Goal: Communication & Community: Answer question/provide support

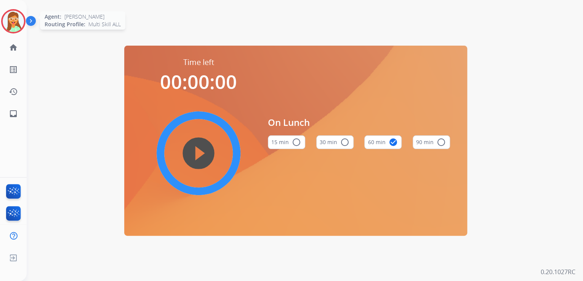
click at [11, 18] on img at bounding box center [13, 21] width 21 height 21
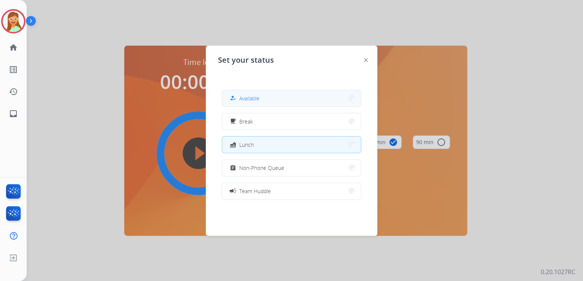
click at [278, 102] on button "how_to_reg Available" at bounding box center [291, 98] width 139 height 16
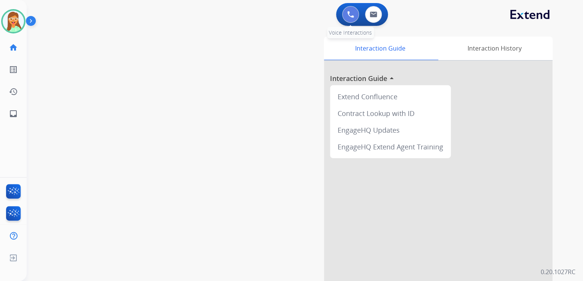
click at [354, 15] on button at bounding box center [350, 14] width 17 height 17
click at [348, 12] on img at bounding box center [350, 14] width 7 height 7
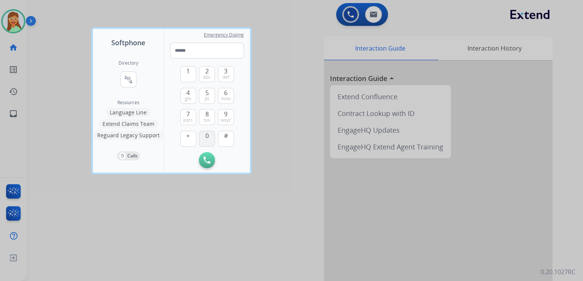
drag, startPoint x: 211, startPoint y: 116, endPoint x: 212, endPoint y: 139, distance: 22.9
click at [211, 117] on button "8 tuv" at bounding box center [207, 117] width 16 height 16
click at [209, 140] on button "0" at bounding box center [207, 139] width 16 height 16
click at [209, 139] on button "0" at bounding box center [207, 139] width 16 height 16
click at [188, 99] on span "ghi" at bounding box center [188, 99] width 6 height 6
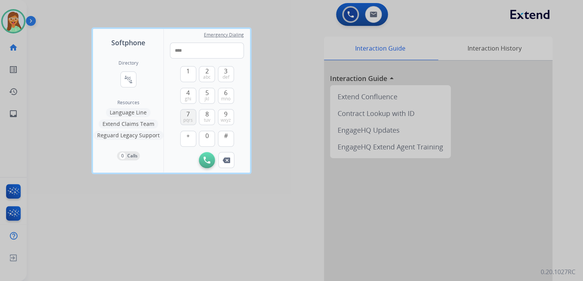
click at [190, 110] on button "7 pqrs" at bounding box center [188, 117] width 16 height 16
click at [211, 138] on button "0" at bounding box center [207, 139] width 16 height 16
click at [228, 113] on button "9 wxyz" at bounding box center [226, 117] width 16 height 16
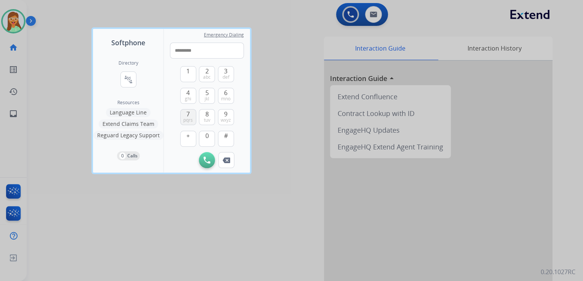
click at [192, 112] on button "7 pqrs" at bounding box center [188, 117] width 16 height 16
type input "**********"
click at [207, 161] on img at bounding box center [206, 160] width 7 height 7
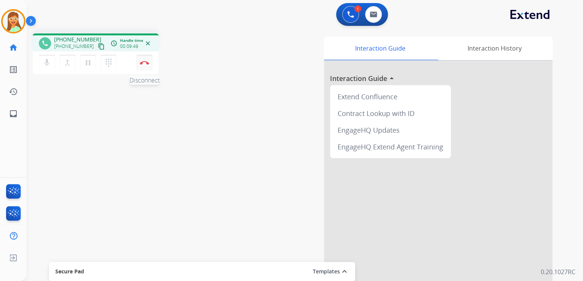
click at [143, 62] on img at bounding box center [144, 63] width 9 height 4
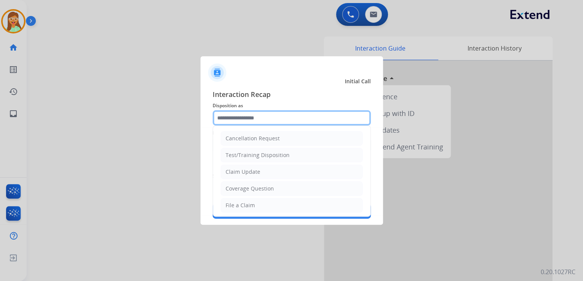
click at [334, 117] on input "text" at bounding box center [291, 117] width 158 height 15
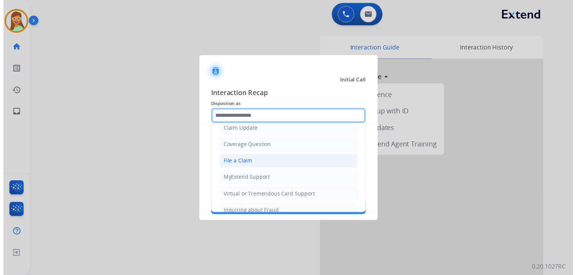
scroll to position [30, 0]
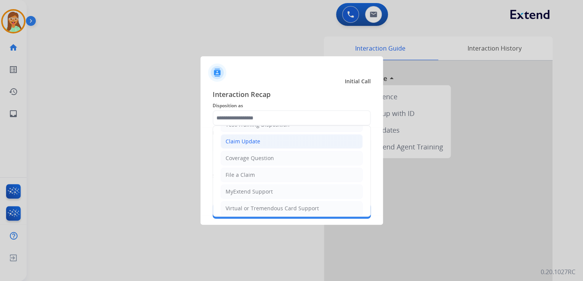
click at [276, 144] on li "Claim Update" at bounding box center [291, 141] width 142 height 14
type input "**********"
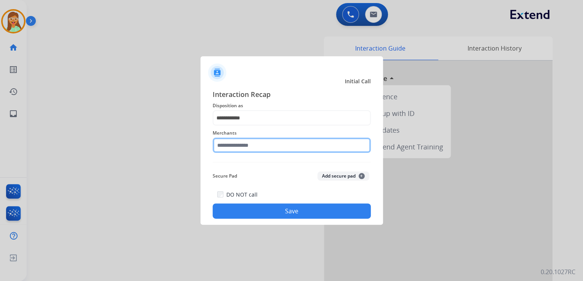
click at [263, 151] on input "text" at bounding box center [291, 145] width 158 height 15
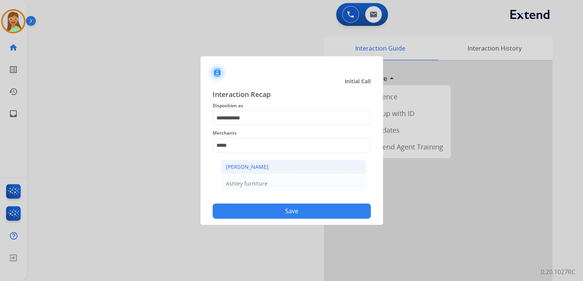
click at [270, 168] on li "[PERSON_NAME]" at bounding box center [293, 167] width 145 height 14
type input "**********"
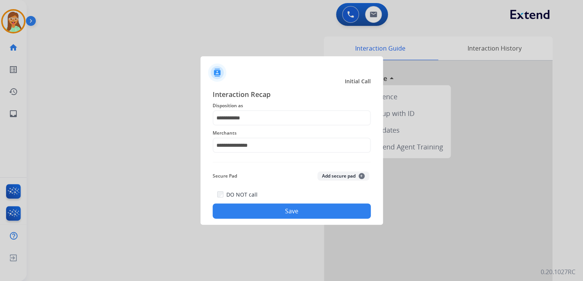
click at [296, 207] on button "Save" at bounding box center [291, 211] width 158 height 15
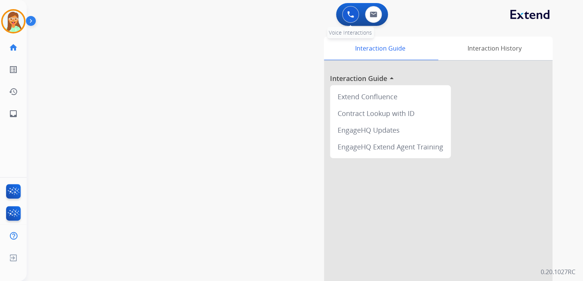
click at [353, 16] on img at bounding box center [350, 14] width 7 height 7
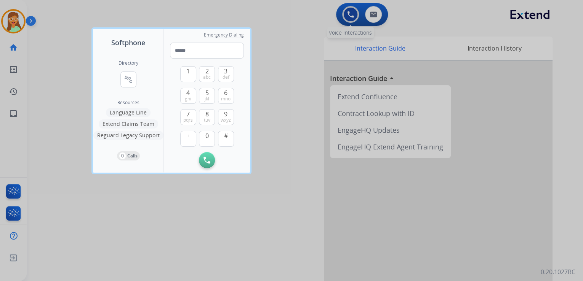
click at [353, 16] on div at bounding box center [291, 140] width 583 height 281
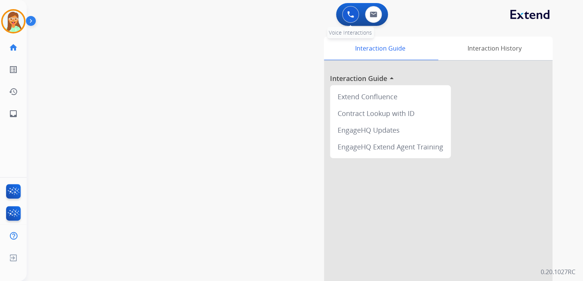
click at [356, 14] on button at bounding box center [350, 14] width 17 height 17
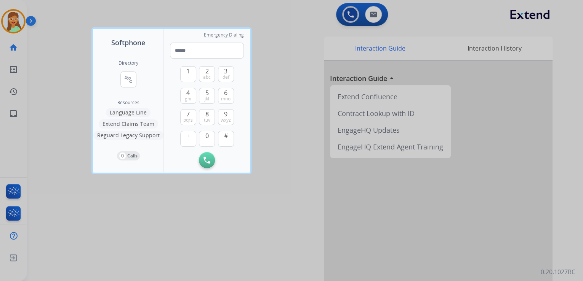
drag, startPoint x: 114, startPoint y: 69, endPoint x: 118, endPoint y: 72, distance: 4.6
click at [115, 69] on div "Directory connect_without_contact Resource Directory Resources Language Line Ex…" at bounding box center [128, 110] width 70 height 125
click at [123, 73] on button "connect_without_contact Resource Directory" at bounding box center [128, 80] width 16 height 16
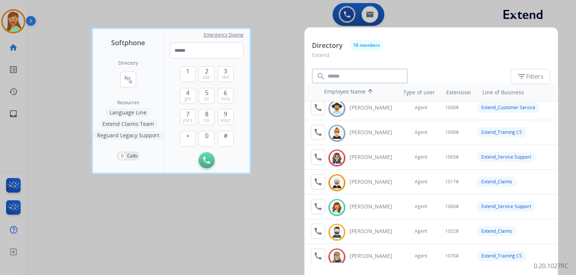
drag, startPoint x: 252, startPoint y: 76, endPoint x: 180, endPoint y: 63, distance: 72.4
click at [252, 75] on div at bounding box center [288, 137] width 576 height 275
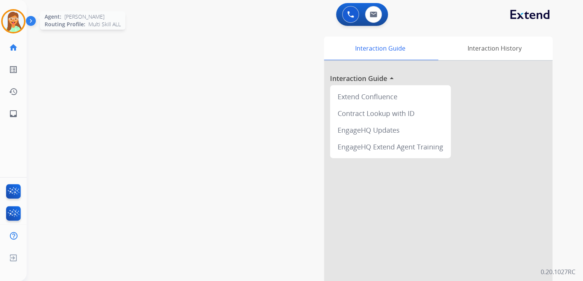
click at [6, 19] on img at bounding box center [13, 21] width 21 height 21
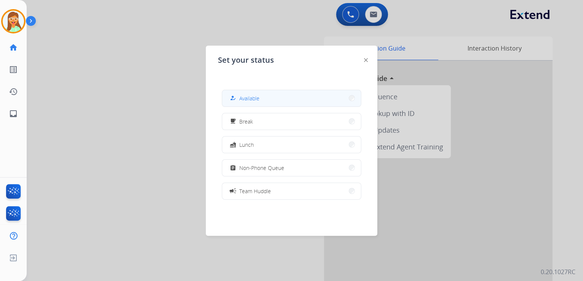
click at [259, 98] on span "Available" at bounding box center [249, 98] width 20 height 8
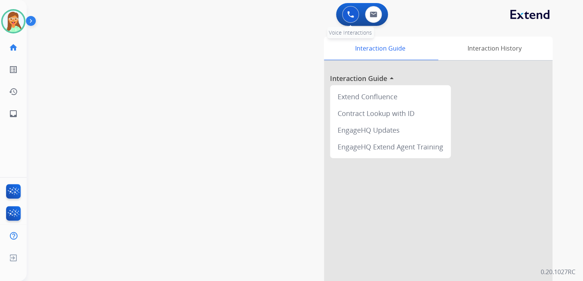
click at [349, 8] on button at bounding box center [350, 14] width 17 height 17
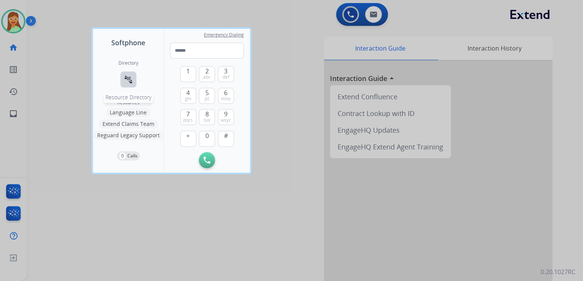
click at [128, 78] on mat-icon "connect_without_contact" at bounding box center [128, 79] width 9 height 9
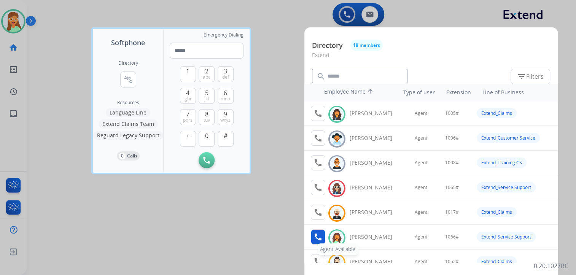
click at [320, 236] on mat-icon "call" at bounding box center [318, 237] width 9 height 9
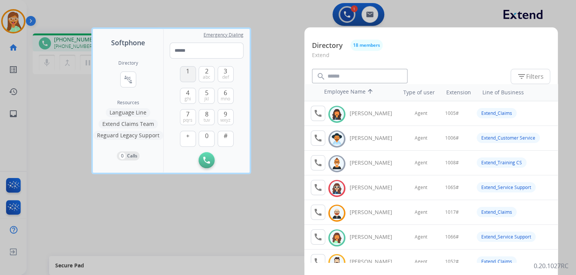
click at [185, 73] on button "1" at bounding box center [188, 74] width 16 height 16
click at [206, 140] on button "0" at bounding box center [207, 139] width 16 height 16
click at [223, 99] on span "mno" at bounding box center [226, 99] width 10 height 6
click at [221, 135] on button "#" at bounding box center [226, 139] width 16 height 16
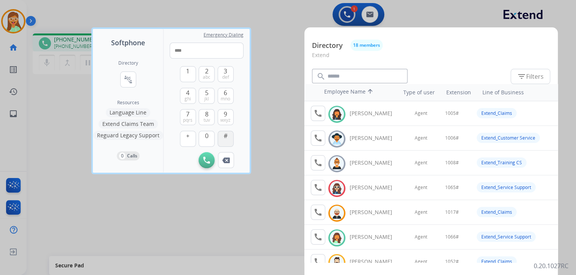
type input "*****"
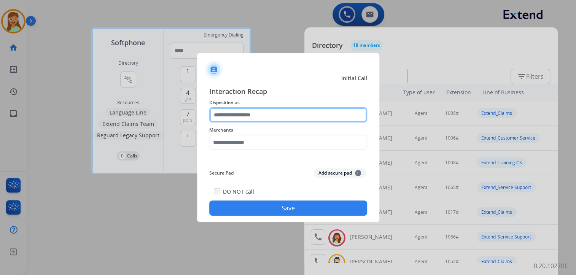
click at [270, 117] on input "text" at bounding box center [288, 114] width 158 height 15
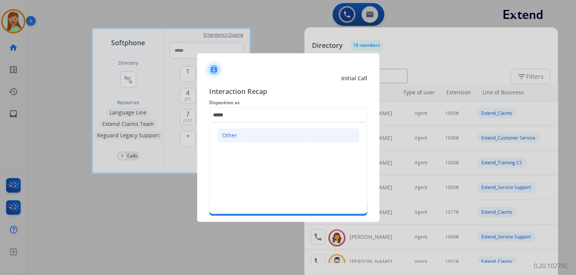
click at [279, 137] on li "Other" at bounding box center [288, 135] width 142 height 14
type input "*****"
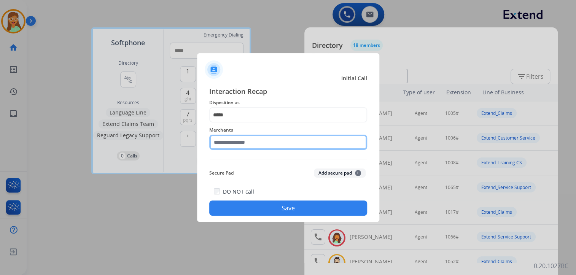
click at [278, 144] on input "text" at bounding box center [288, 142] width 158 height 15
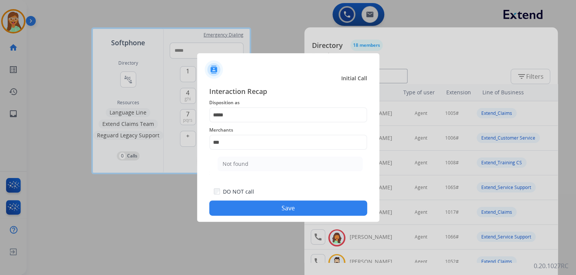
click at [277, 160] on li "Not found" at bounding box center [290, 164] width 145 height 14
type input "*********"
click at [308, 211] on button "Save" at bounding box center [288, 208] width 158 height 15
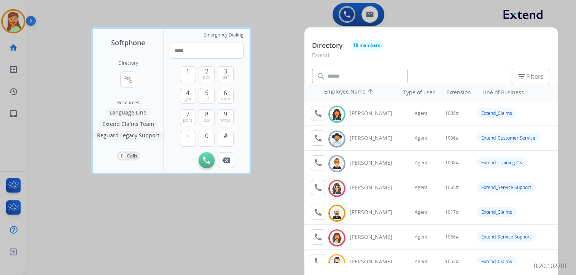
click at [276, 56] on div at bounding box center [288, 137] width 576 height 275
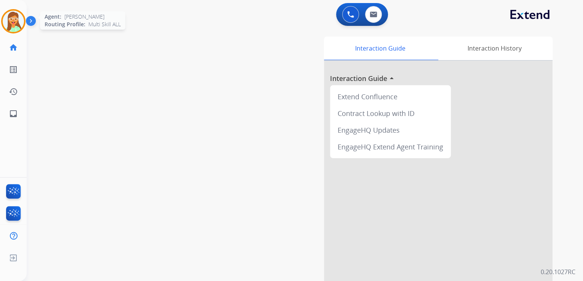
click at [15, 18] on img at bounding box center [13, 21] width 21 height 21
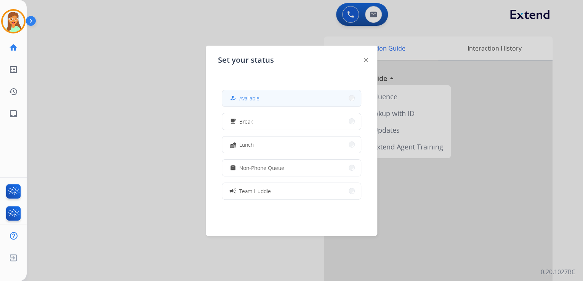
click at [320, 101] on button "how_to_reg Available" at bounding box center [291, 98] width 139 height 16
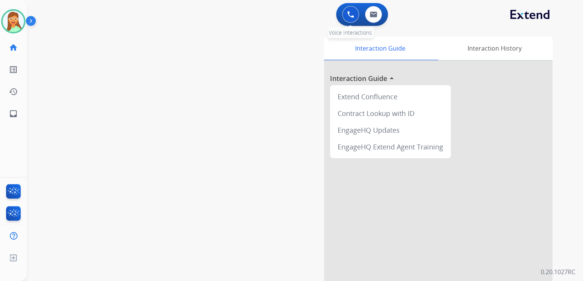
click at [352, 21] on button at bounding box center [350, 14] width 17 height 17
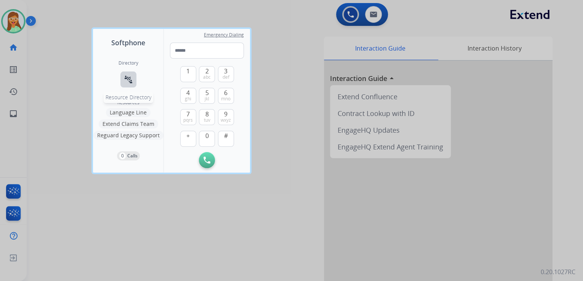
click at [129, 79] on mat-icon "connect_without_contact" at bounding box center [128, 79] width 9 height 9
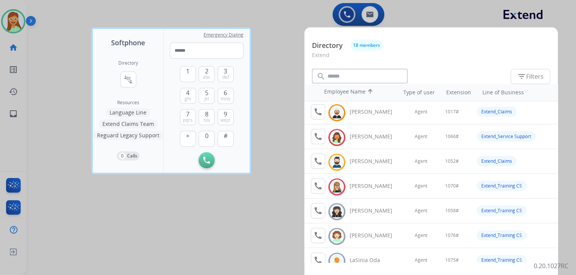
scroll to position [122, 0]
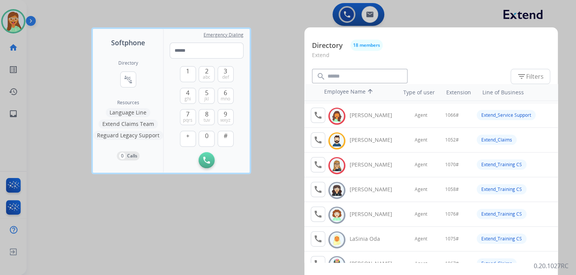
click at [281, 50] on div at bounding box center [288, 137] width 576 height 275
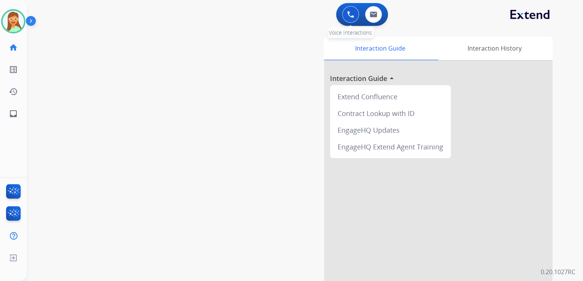
click at [348, 10] on button at bounding box center [350, 14] width 17 height 17
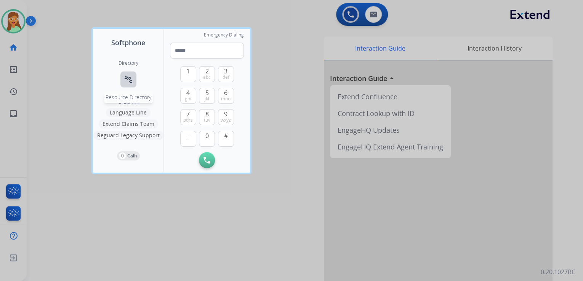
click at [117, 83] on div "Directory connect_without_contact Resource Directory Resources Language Line Ex…" at bounding box center [128, 110] width 70 height 125
click at [125, 82] on mat-icon "connect_without_contact" at bounding box center [128, 79] width 9 height 9
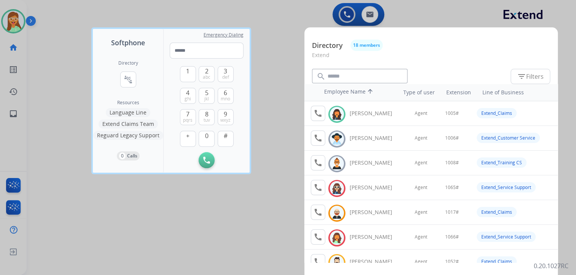
click at [296, 5] on div at bounding box center [288, 137] width 576 height 275
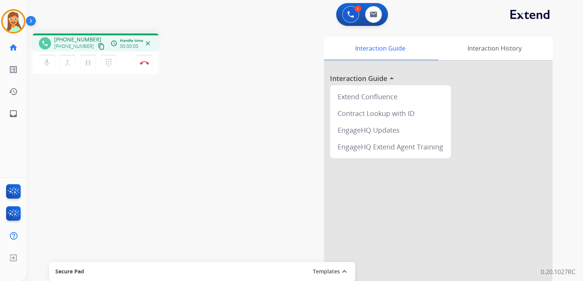
click at [98, 44] on mat-icon "content_copy" at bounding box center [101, 46] width 7 height 7
click at [147, 64] on img at bounding box center [144, 63] width 9 height 4
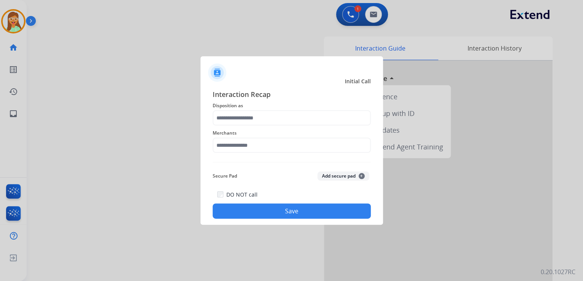
click at [294, 109] on span "Disposition as" at bounding box center [291, 105] width 158 height 9
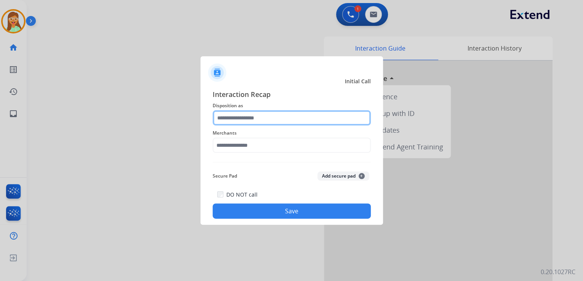
click at [295, 117] on input "text" at bounding box center [291, 117] width 158 height 15
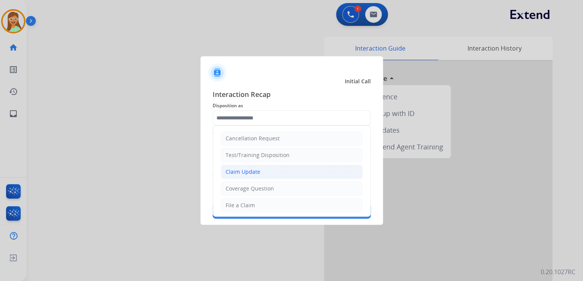
click at [271, 168] on li "Claim Update" at bounding box center [291, 172] width 142 height 14
type input "**********"
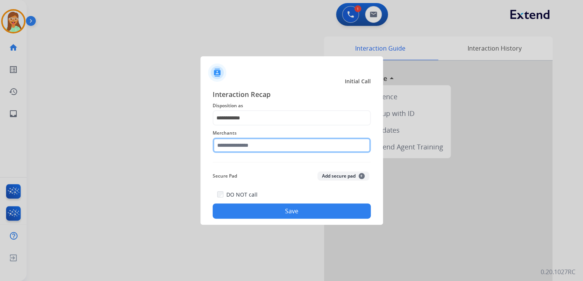
click at [265, 145] on input "text" at bounding box center [291, 145] width 158 height 15
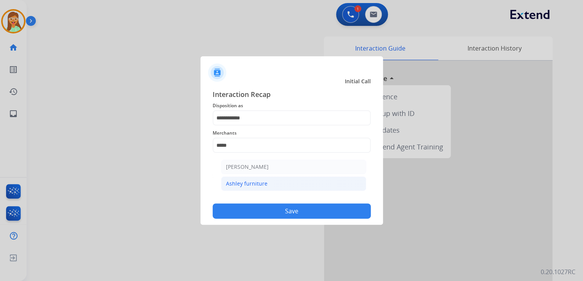
click at [254, 187] on div "Ashley furniture" at bounding box center [247, 184] width 42 height 8
type input "**********"
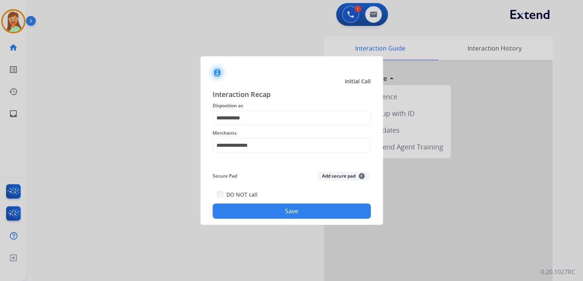
click at [283, 206] on button "Save" at bounding box center [291, 211] width 158 height 15
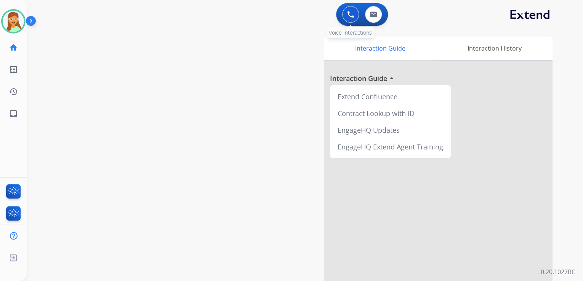
click at [344, 15] on button at bounding box center [350, 14] width 17 height 17
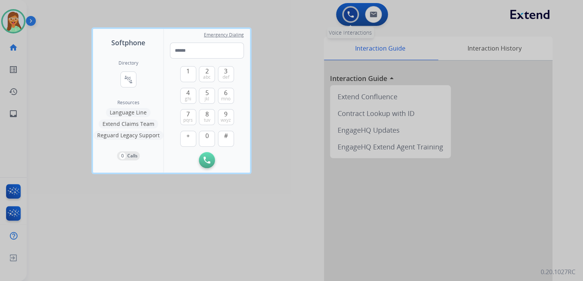
click at [347, 15] on div at bounding box center [291, 140] width 583 height 281
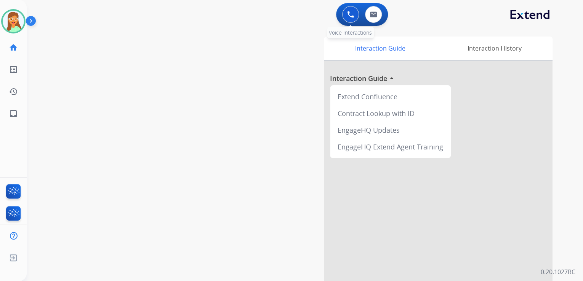
click at [347, 16] on img at bounding box center [350, 14] width 7 height 7
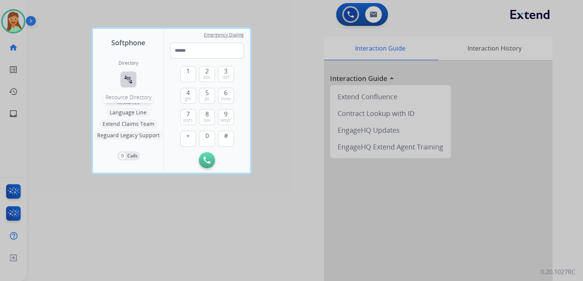
click at [123, 80] on button "connect_without_contact Resource Directory" at bounding box center [128, 80] width 16 height 16
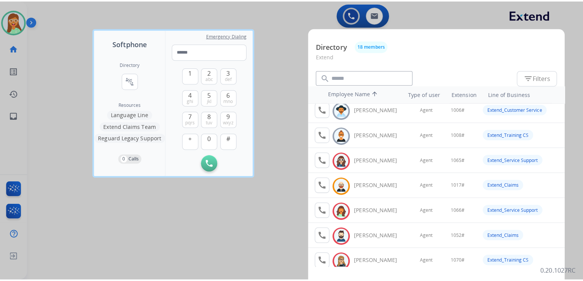
scroll to position [0, 0]
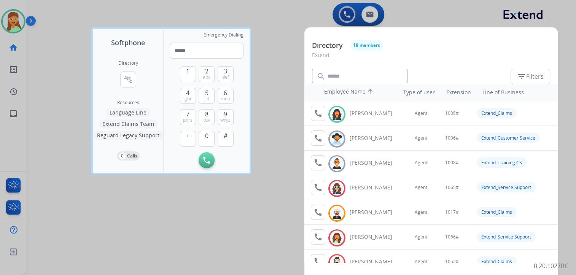
click at [283, 59] on div at bounding box center [288, 137] width 576 height 275
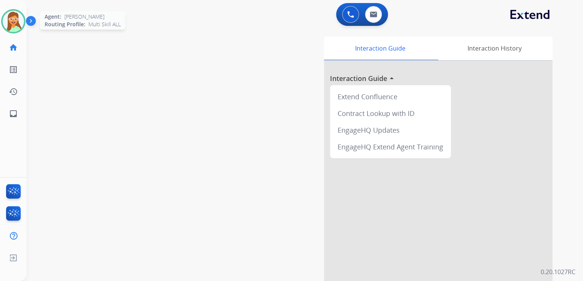
drag, startPoint x: 18, startPoint y: 19, endPoint x: 23, endPoint y: 24, distance: 8.1
click at [18, 19] on img at bounding box center [13, 21] width 21 height 21
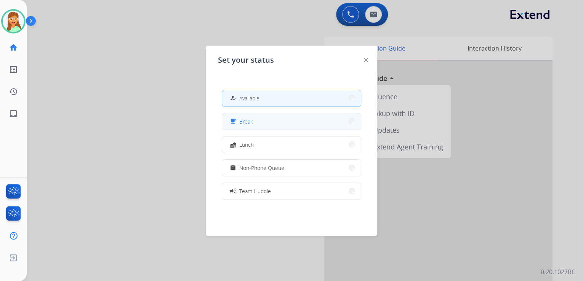
click at [286, 115] on button "free_breakfast Break" at bounding box center [291, 121] width 139 height 16
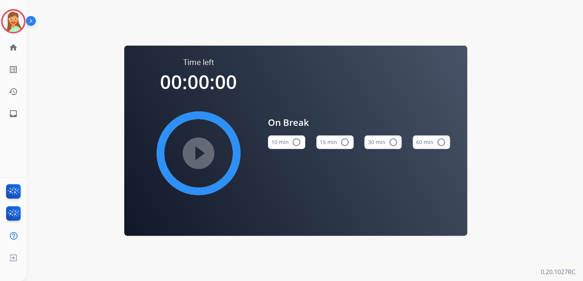
click at [332, 139] on button "15 min radio_button_unchecked" at bounding box center [334, 143] width 37 height 14
click at [194, 149] on mat-icon "play_circle_filled" at bounding box center [198, 153] width 9 height 9
click at [21, 18] on img at bounding box center [13, 21] width 21 height 21
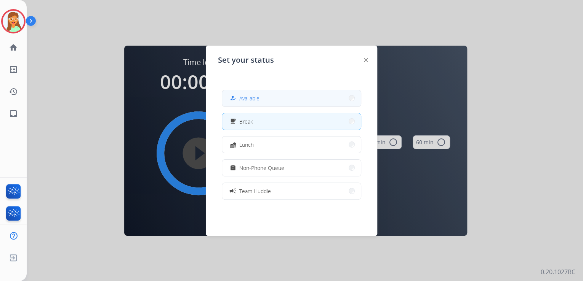
click at [289, 91] on button "how_to_reg Available" at bounding box center [291, 98] width 139 height 16
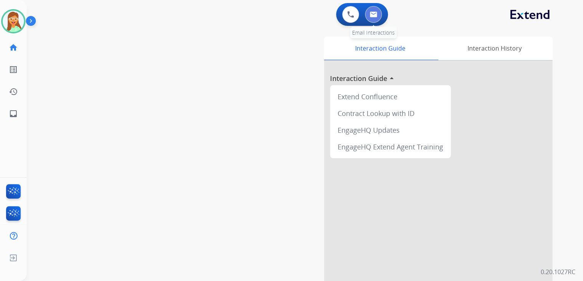
click at [373, 11] on img at bounding box center [373, 14] width 8 height 6
select select "**********"
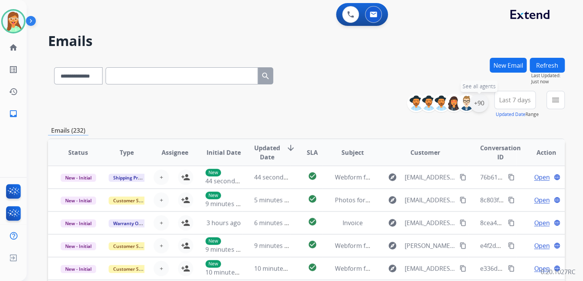
click at [477, 112] on div "+90" at bounding box center [478, 103] width 18 height 18
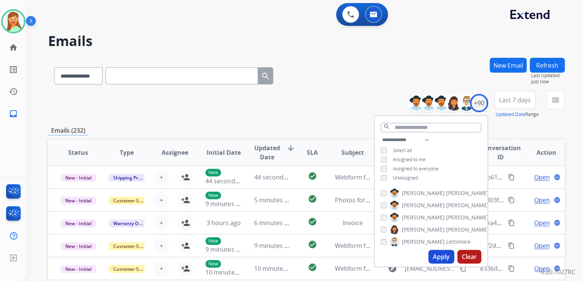
click at [443, 255] on button "Apply" at bounding box center [441, 257] width 26 height 14
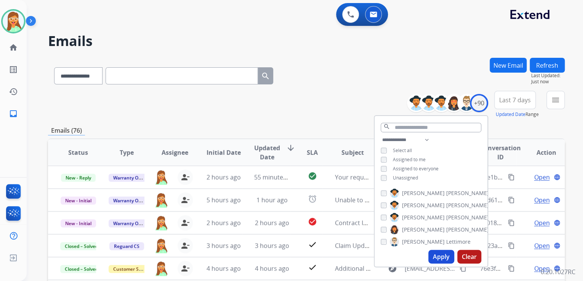
click at [326, 91] on div "**********" at bounding box center [306, 104] width 516 height 27
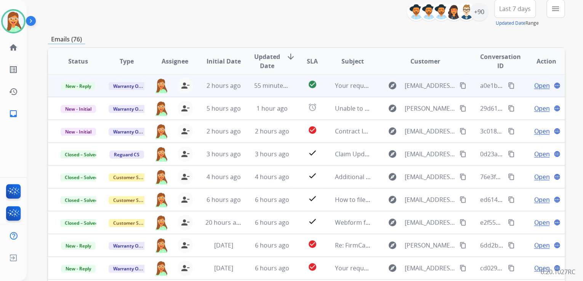
scroll to position [152, 0]
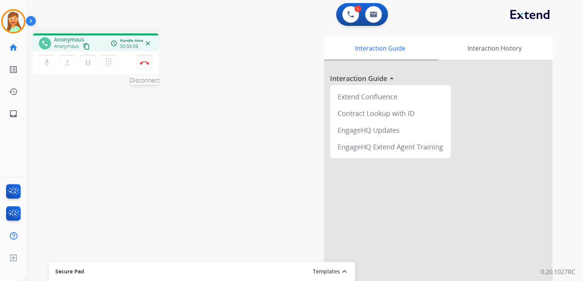
click at [140, 64] on img at bounding box center [144, 63] width 9 height 4
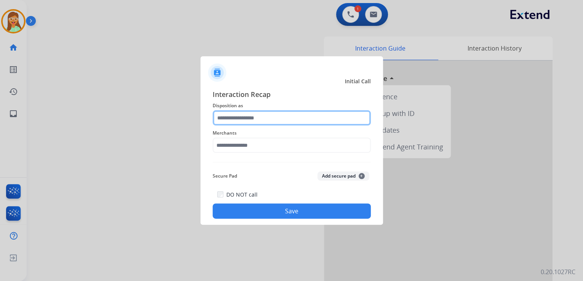
click at [273, 115] on input "text" at bounding box center [291, 117] width 158 height 15
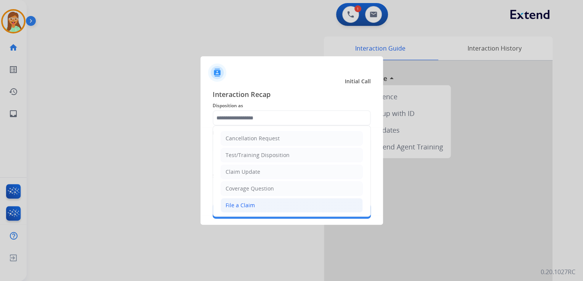
click at [259, 200] on li "File a Claim" at bounding box center [291, 205] width 142 height 14
type input "**********"
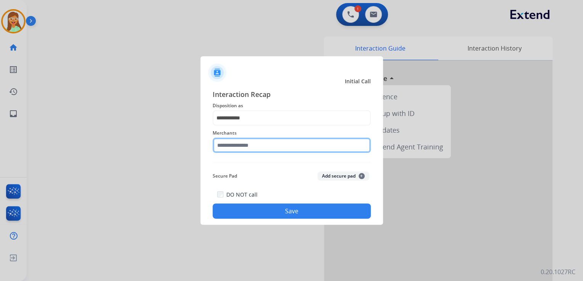
click at [265, 142] on input "text" at bounding box center [291, 145] width 158 height 15
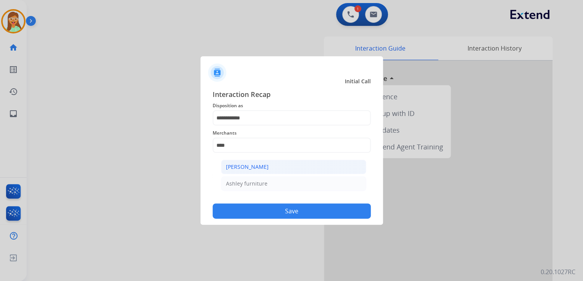
click at [275, 168] on li "[PERSON_NAME]" at bounding box center [293, 167] width 145 height 14
type input "**********"
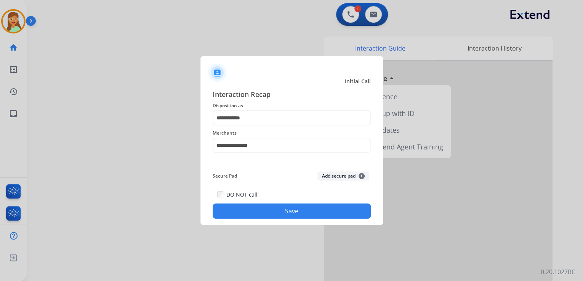
click at [300, 212] on button "Save" at bounding box center [291, 211] width 158 height 15
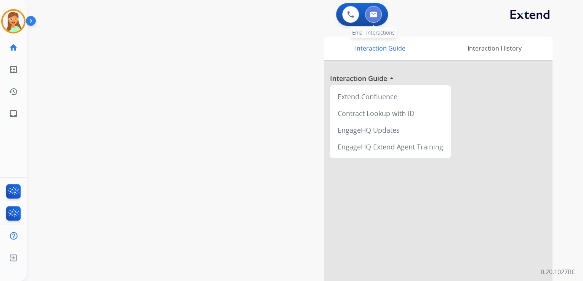
click at [367, 14] on button at bounding box center [373, 14] width 17 height 17
select select "**********"
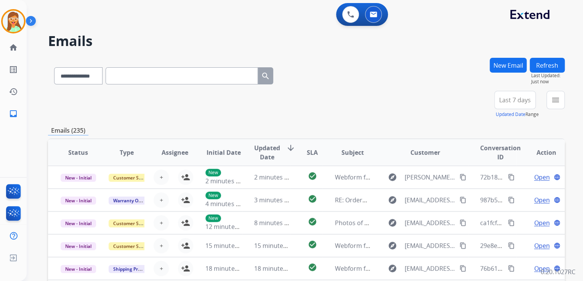
click at [509, 59] on button "New Email" at bounding box center [507, 65] width 37 height 15
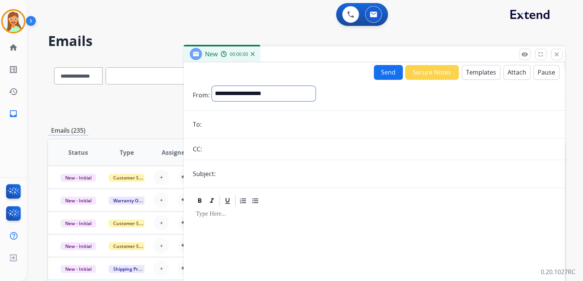
drag, startPoint x: 287, startPoint y: 91, endPoint x: 285, endPoint y: 94, distance: 3.9
click at [287, 91] on select "**********" at bounding box center [264, 93] width 104 height 15
select select "**********"
click at [212, 86] on select "**********" at bounding box center [264, 93] width 104 height 15
click at [289, 118] on input "email" at bounding box center [379, 125] width 351 height 15
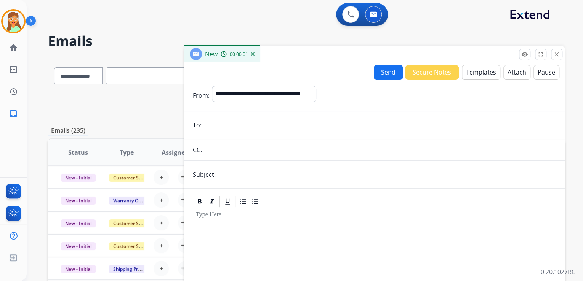
paste input "**********"
type input "**********"
drag, startPoint x: 267, startPoint y: 172, endPoint x: 281, endPoint y: 174, distance: 15.0
click at [267, 172] on input "text" at bounding box center [386, 174] width 337 height 15
type input "**********"
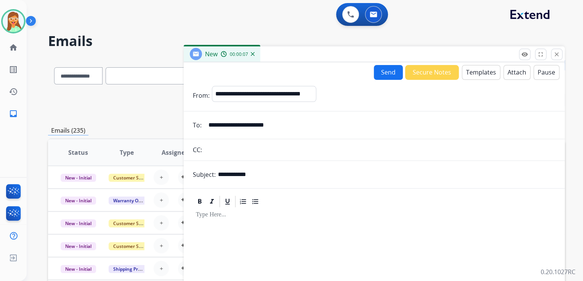
click at [477, 69] on button "Templates" at bounding box center [480, 72] width 38 height 15
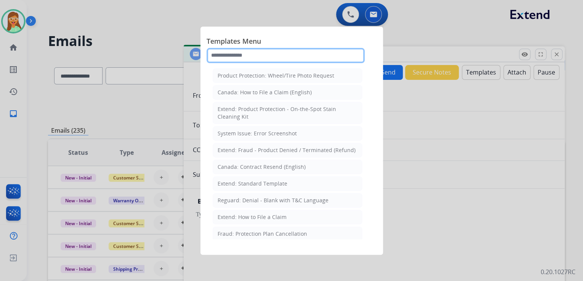
click at [269, 53] on input "text" at bounding box center [285, 55] width 158 height 15
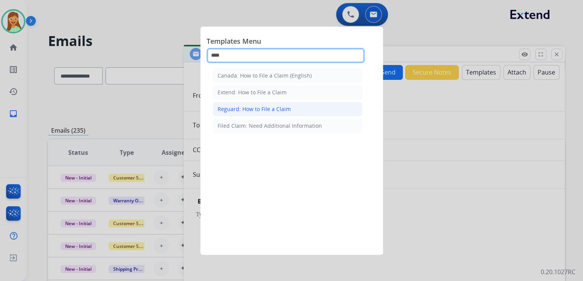
type input "****"
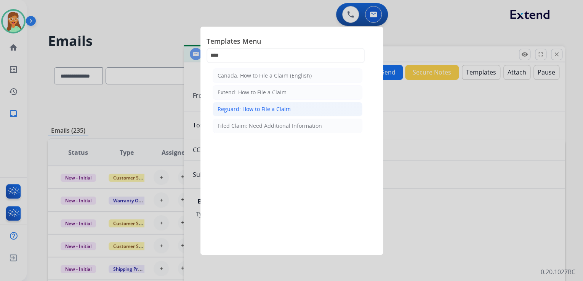
click at [260, 105] on div "Reguard: How to File a Claim" at bounding box center [253, 109] width 73 height 8
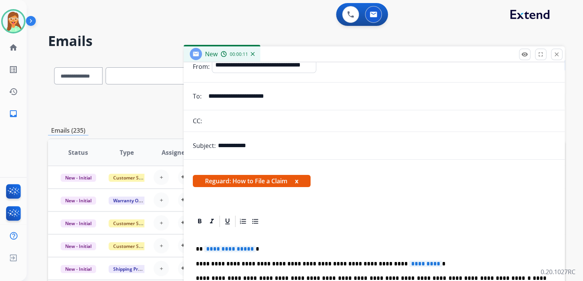
scroll to position [85, 0]
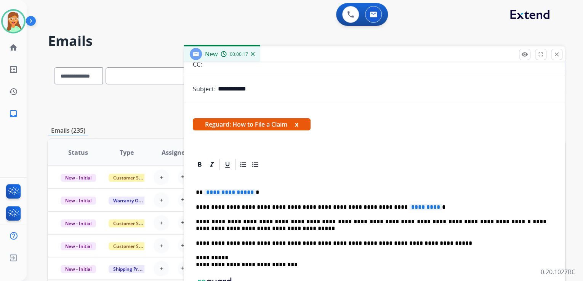
click at [224, 189] on span "**********" at bounding box center [229, 192] width 51 height 6
click at [409, 208] on span "*********" at bounding box center [425, 207] width 33 height 6
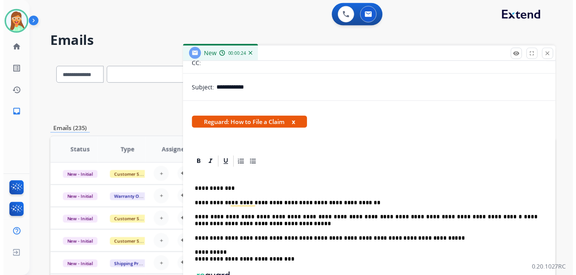
scroll to position [0, 0]
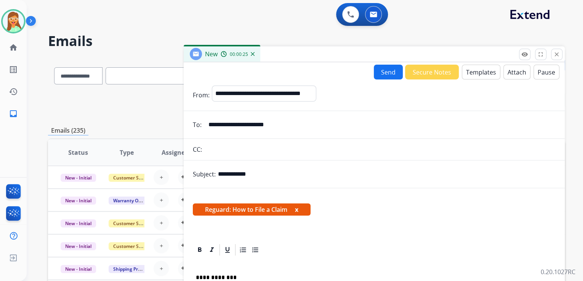
click at [387, 74] on button "Send" at bounding box center [388, 72] width 29 height 15
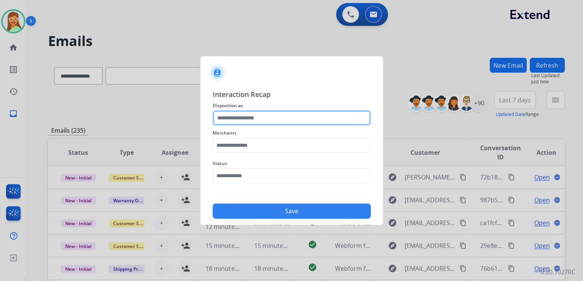
click at [289, 117] on input "text" at bounding box center [291, 117] width 158 height 15
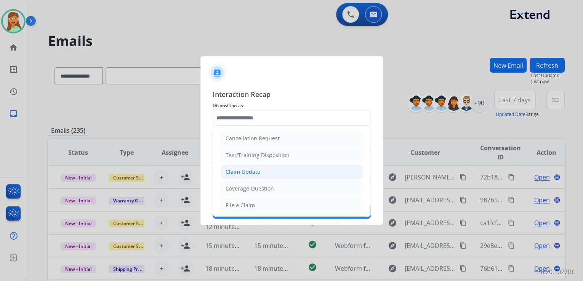
click at [256, 173] on div "Claim Update" at bounding box center [242, 172] width 35 height 8
type input "**********"
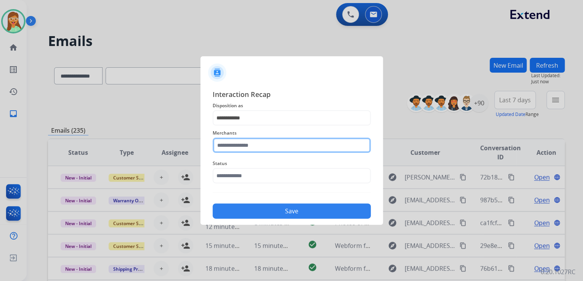
click at [256, 149] on input "text" at bounding box center [291, 145] width 158 height 15
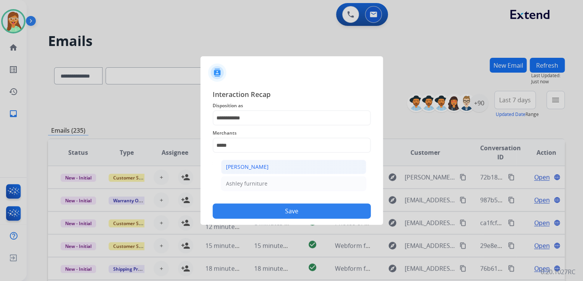
click at [284, 169] on li "[PERSON_NAME]" at bounding box center [293, 167] width 145 height 14
type input "**********"
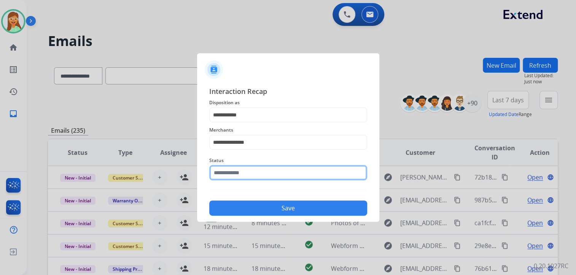
click at [277, 177] on input "text" at bounding box center [288, 172] width 158 height 15
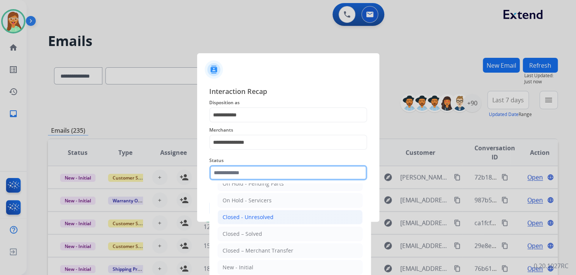
scroll to position [22, 0]
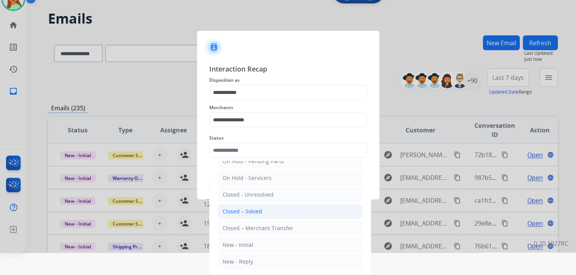
click at [266, 214] on li "Closed – Solved" at bounding box center [290, 211] width 145 height 14
type input "**********"
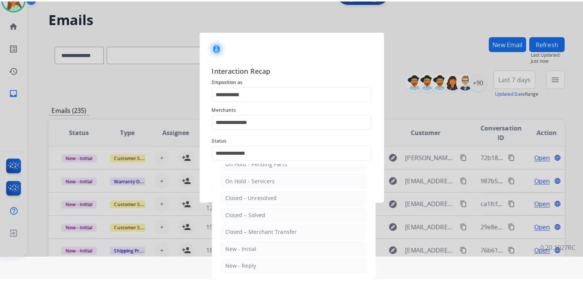
scroll to position [0, 0]
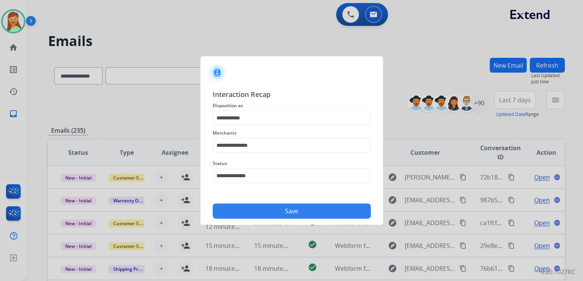
click at [305, 204] on button "Save" at bounding box center [291, 211] width 158 height 15
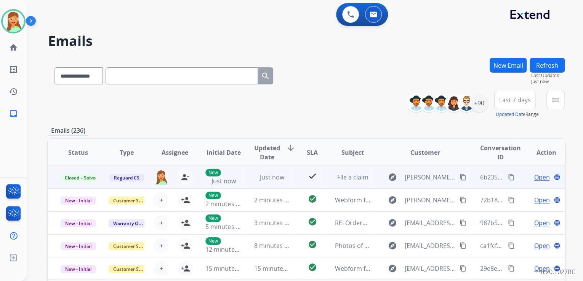
click at [508, 177] on mat-icon "content_copy" at bounding box center [511, 177] width 7 height 7
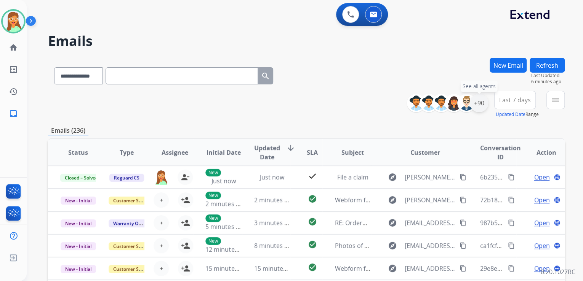
click at [476, 106] on div "+90" at bounding box center [478, 103] width 18 height 18
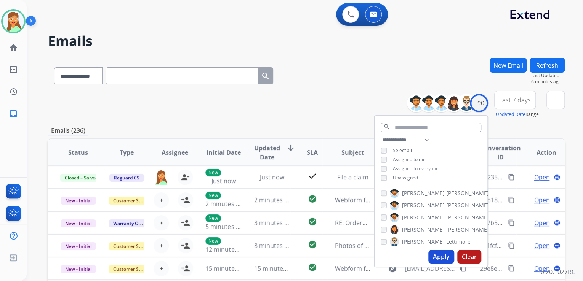
click at [443, 254] on button "Apply" at bounding box center [441, 257] width 26 height 14
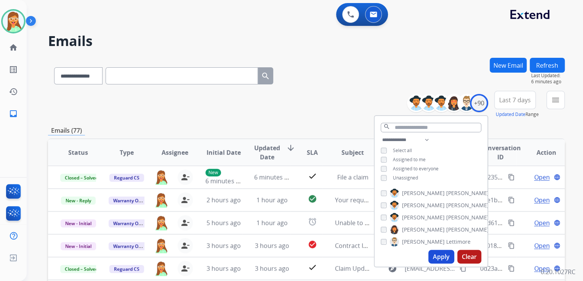
drag, startPoint x: 343, startPoint y: 80, endPoint x: 345, endPoint y: 87, distance: 6.7
click at [344, 80] on div "**********" at bounding box center [306, 74] width 516 height 33
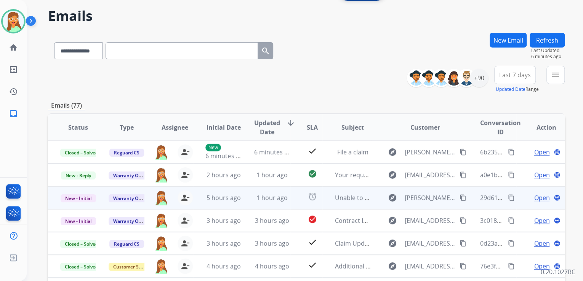
scroll to position [122, 0]
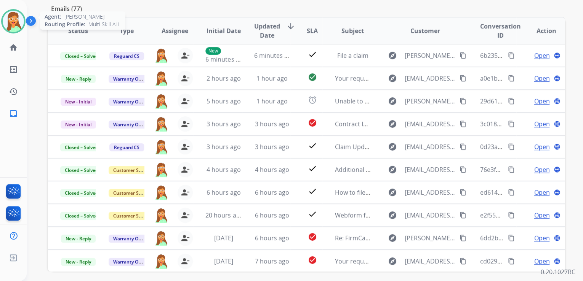
click at [8, 23] on img at bounding box center [13, 21] width 21 height 21
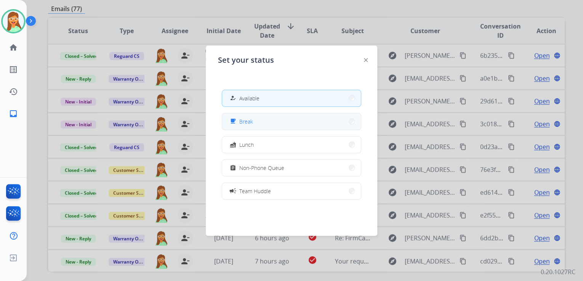
click at [274, 125] on button "free_breakfast Break" at bounding box center [291, 121] width 139 height 16
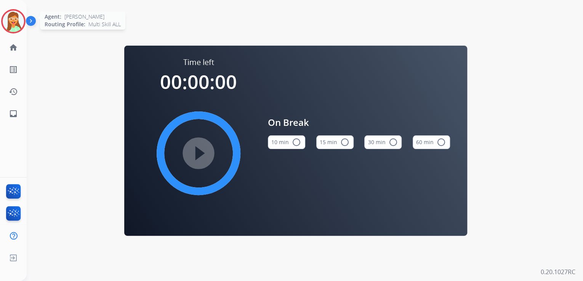
click at [19, 19] on img at bounding box center [13, 21] width 21 height 21
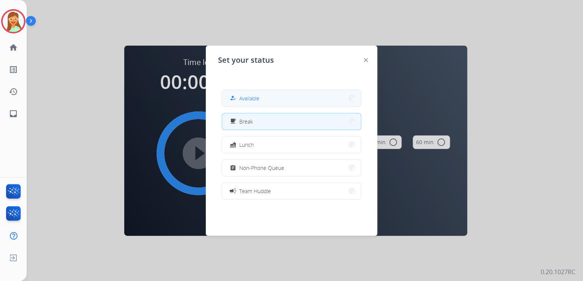
click at [254, 102] on span "Available" at bounding box center [249, 98] width 20 height 8
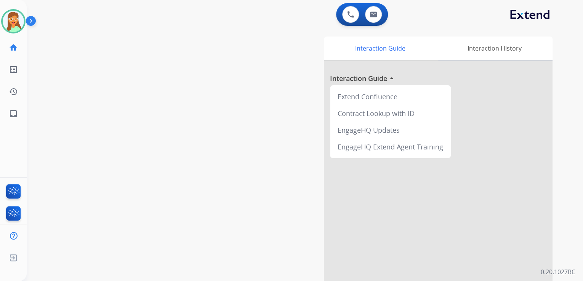
click at [273, 35] on div "Interaction Guide Interaction History Interaction Guide arrow_drop_up Extend Co…" at bounding box center [399, 189] width 330 height 311
click at [4, 24] on img at bounding box center [13, 21] width 21 height 21
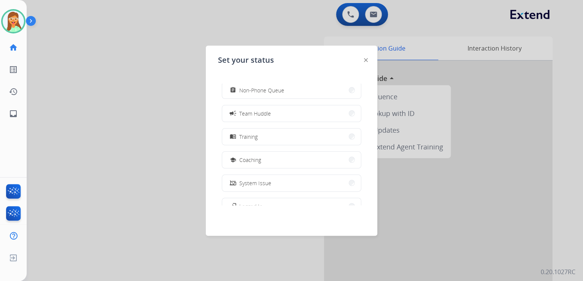
scroll to position [120, 0]
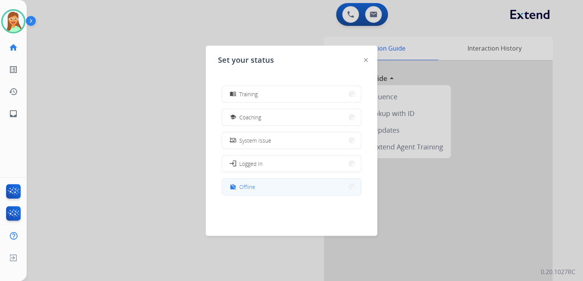
click at [263, 188] on button "work_off Offline" at bounding box center [291, 187] width 139 height 16
